Goal: Task Accomplishment & Management: Manage account settings

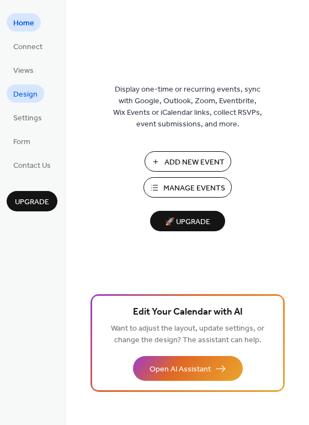
click at [26, 94] on span "Design" at bounding box center [25, 95] width 24 height 12
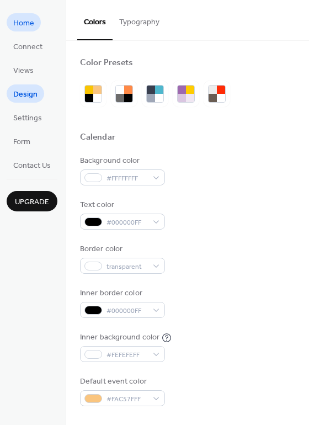
click at [32, 24] on span "Home" at bounding box center [23, 24] width 21 height 12
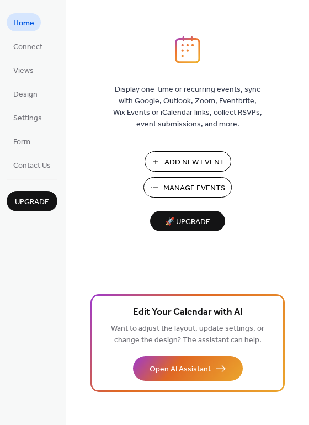
click at [187, 188] on span "Manage Events" at bounding box center [194, 189] width 62 height 12
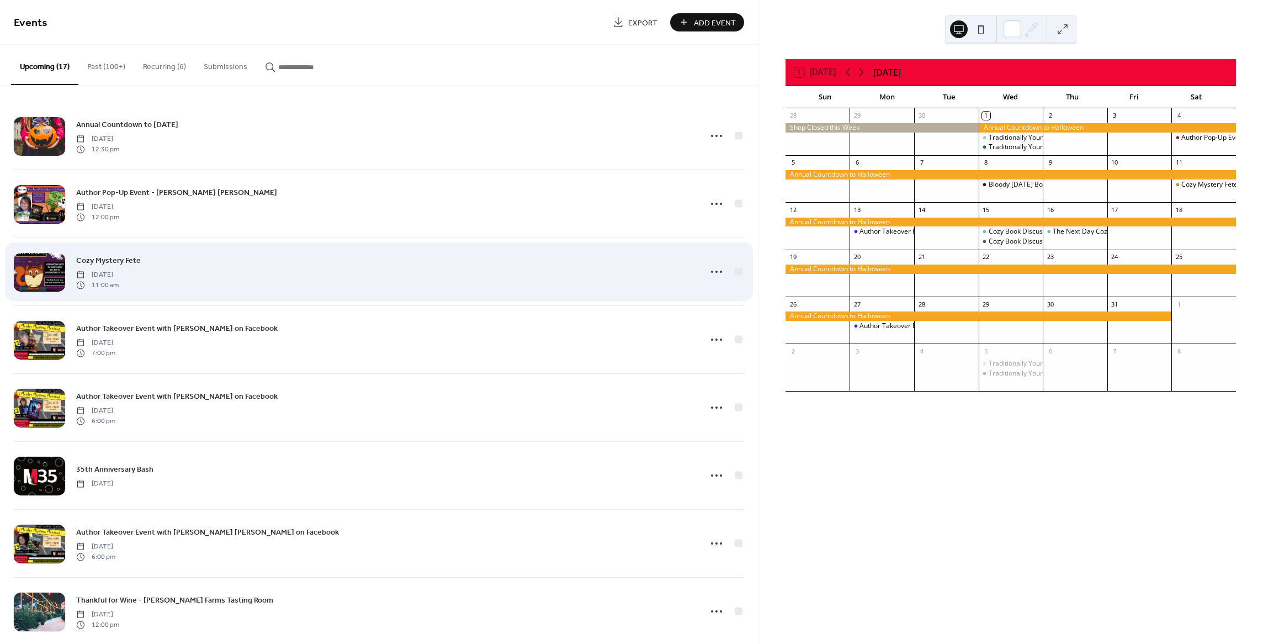
click at [131, 261] on span "Cozy Mystery Fete" at bounding box center [108, 261] width 65 height 12
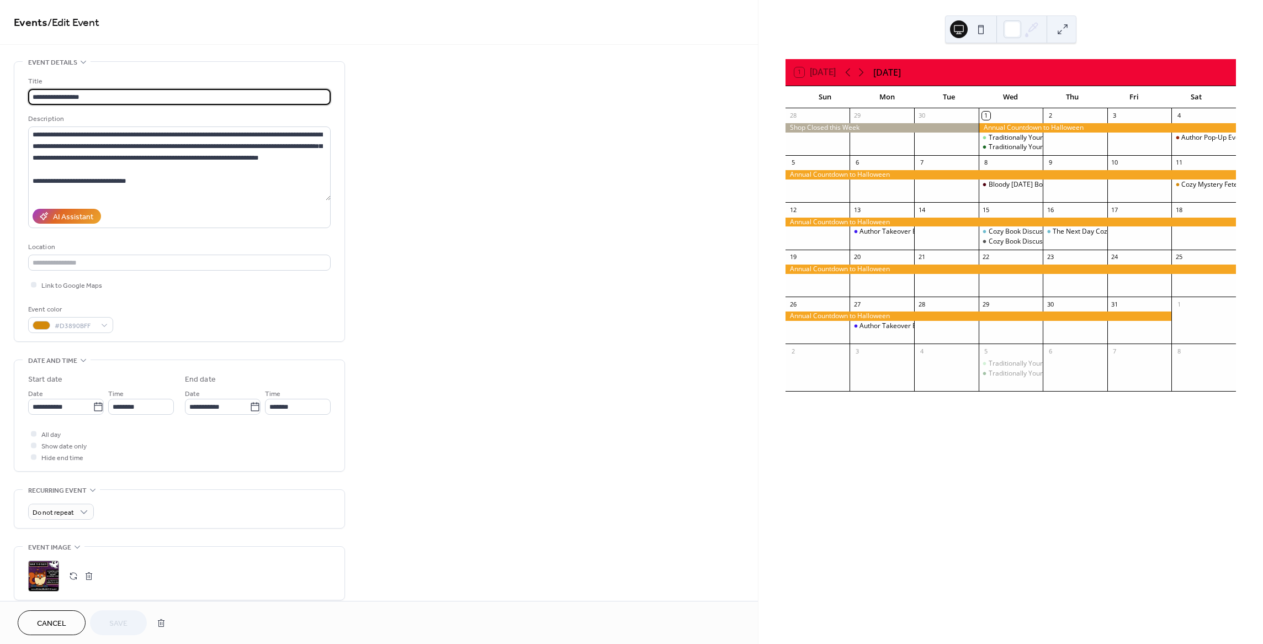
click at [72, 581] on button "button" at bounding box center [73, 575] width 15 height 15
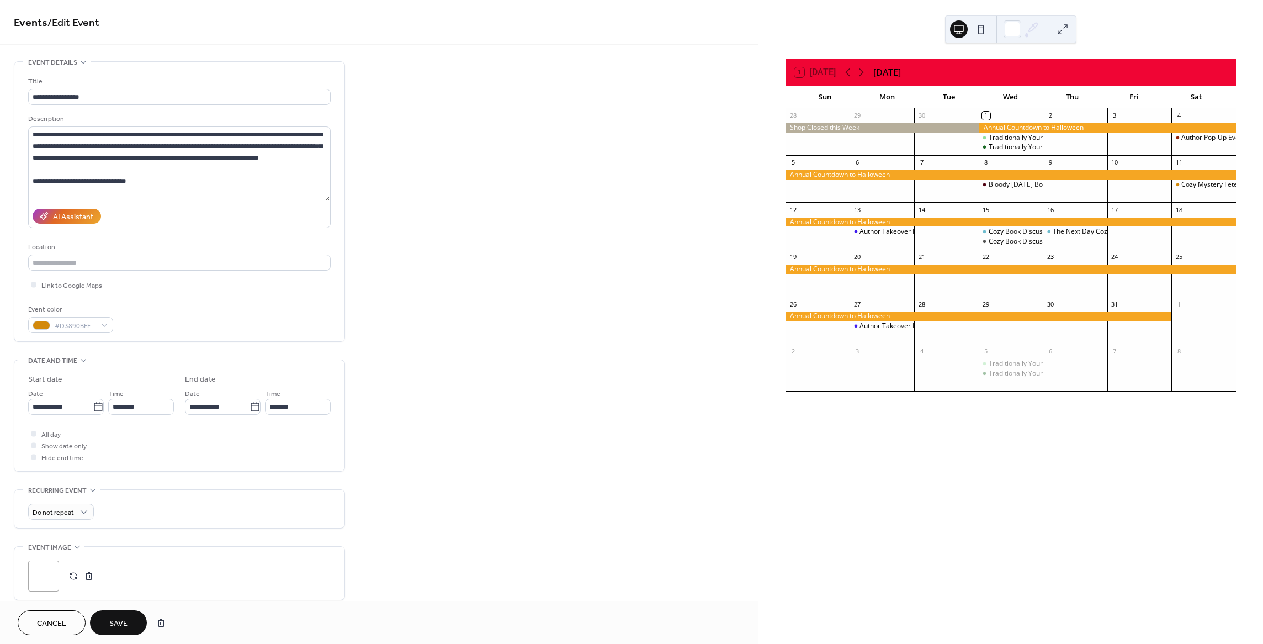
click at [132, 618] on button "Save" at bounding box center [118, 622] width 57 height 25
